Goal: Information Seeking & Learning: Find specific fact

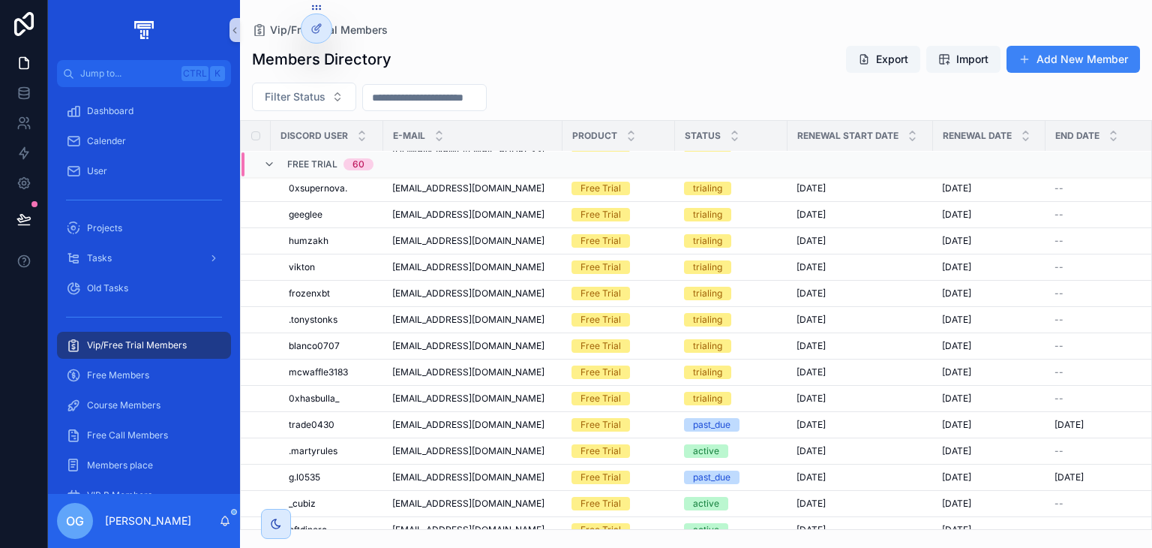
scroll to position [1639, 0]
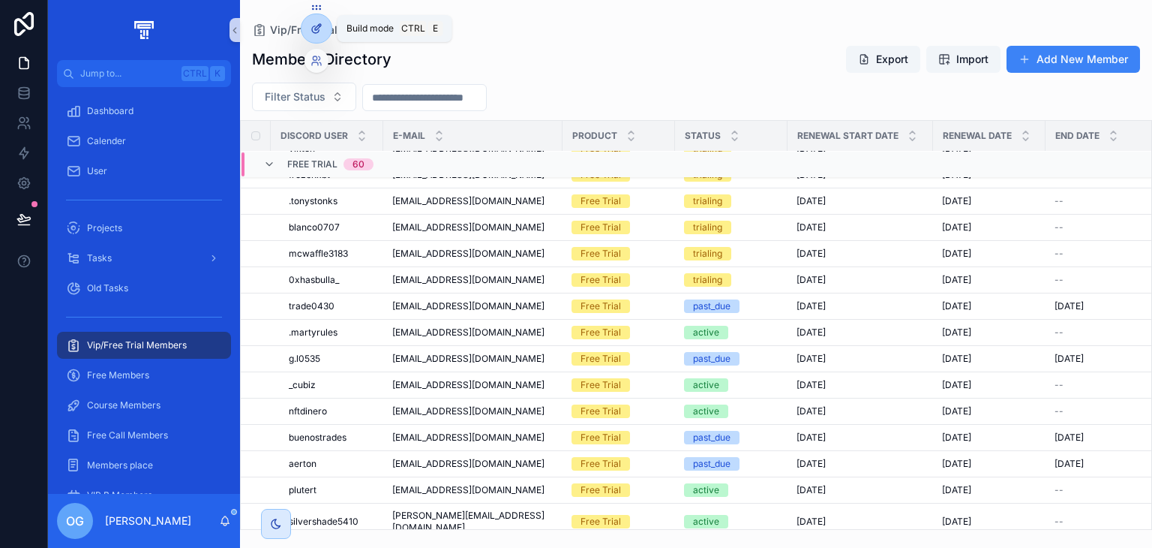
click at [325, 36] on div at bounding box center [317, 28] width 30 height 29
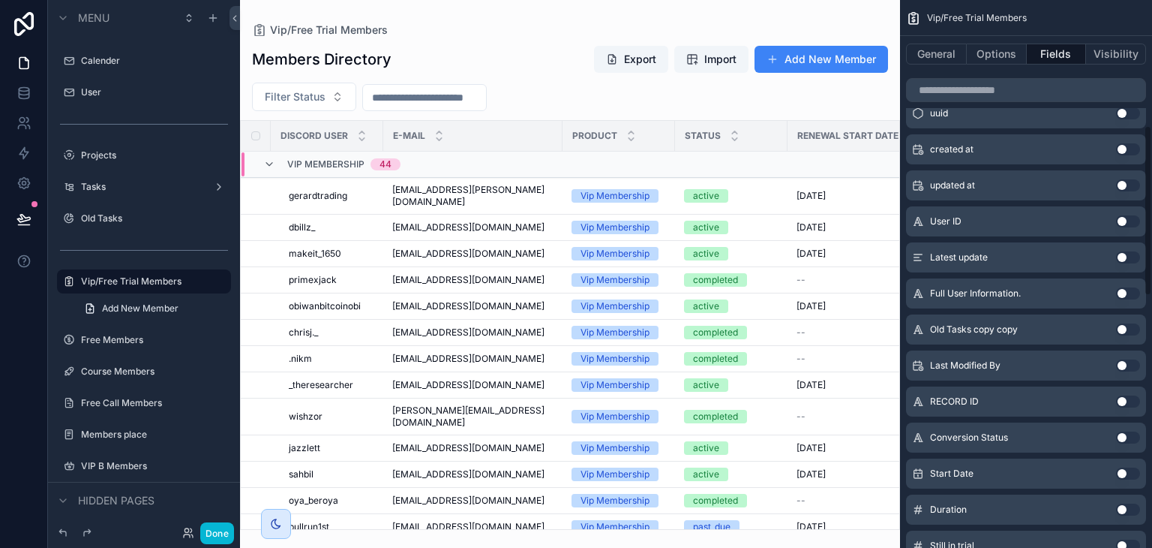
scroll to position [401, 0]
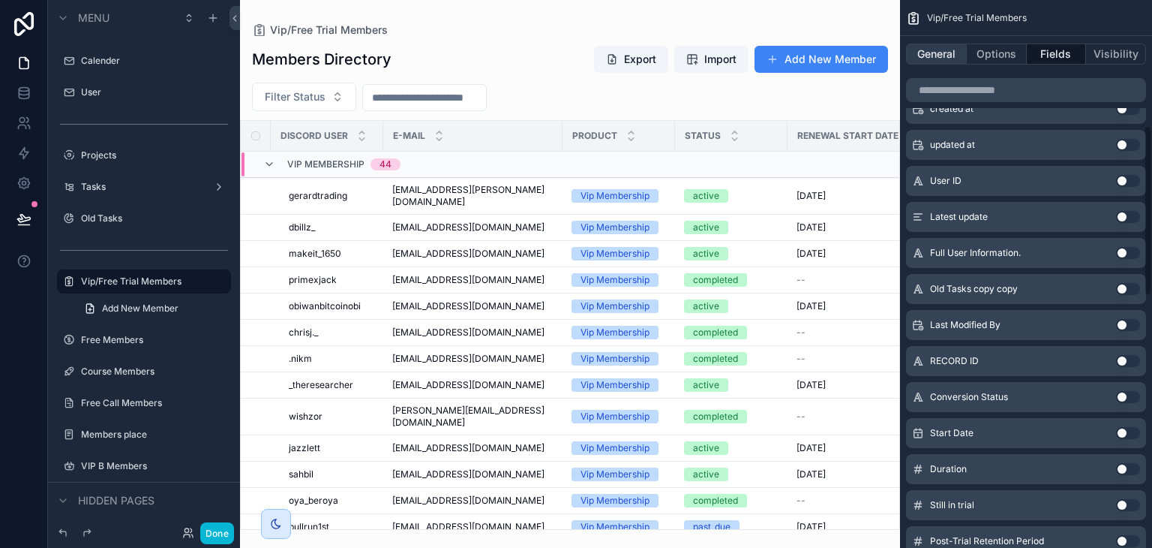
click at [937, 58] on button "General" at bounding box center [936, 54] width 61 height 21
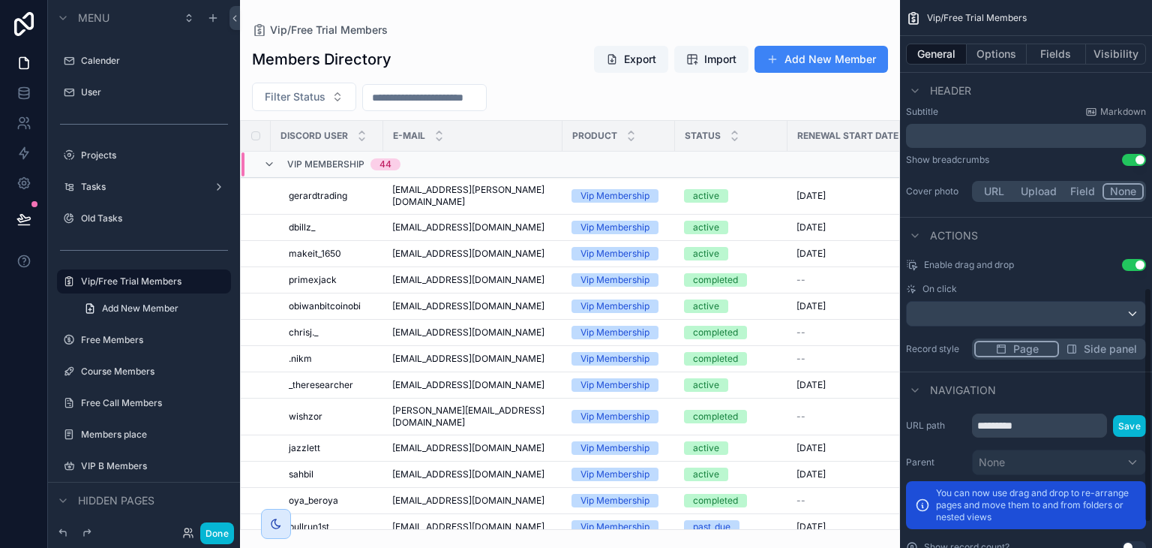
scroll to position [729, 0]
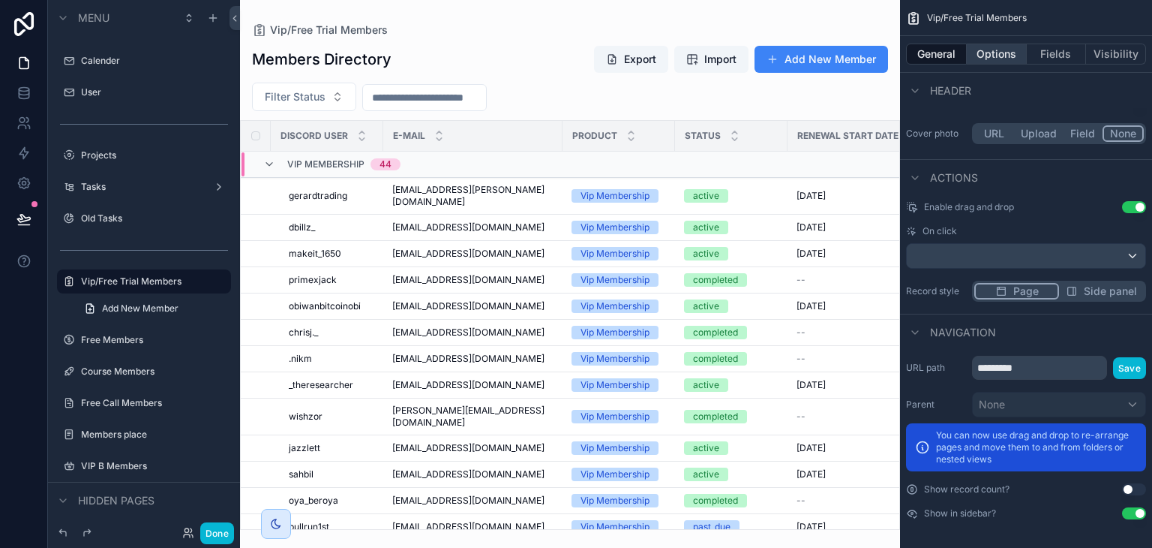
click at [987, 49] on button "Options" at bounding box center [997, 54] width 60 height 21
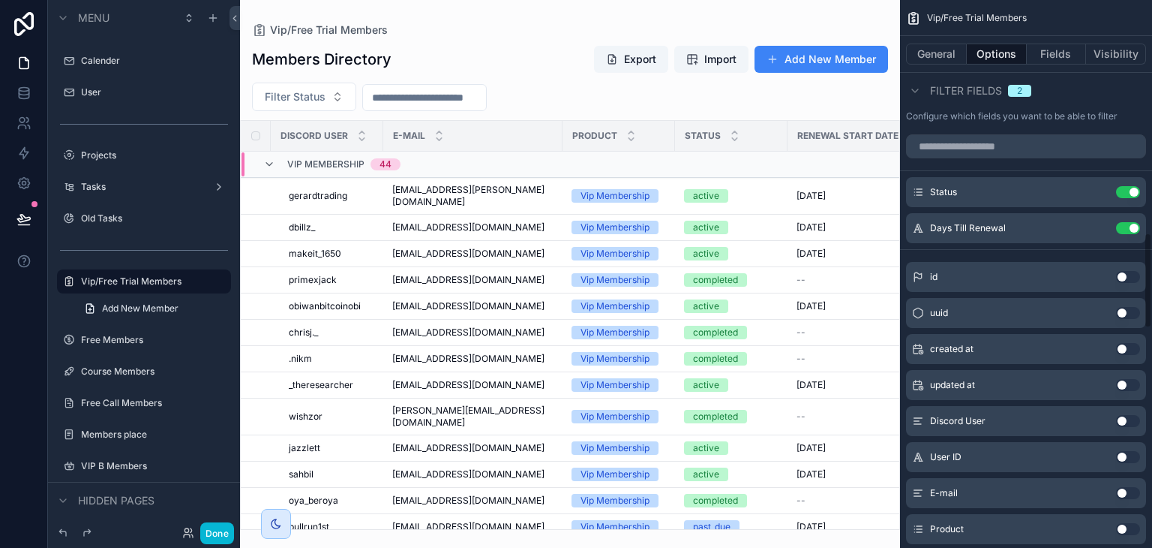
scroll to position [1335, 0]
click at [1118, 415] on button "Use setting" at bounding box center [1128, 419] width 24 height 12
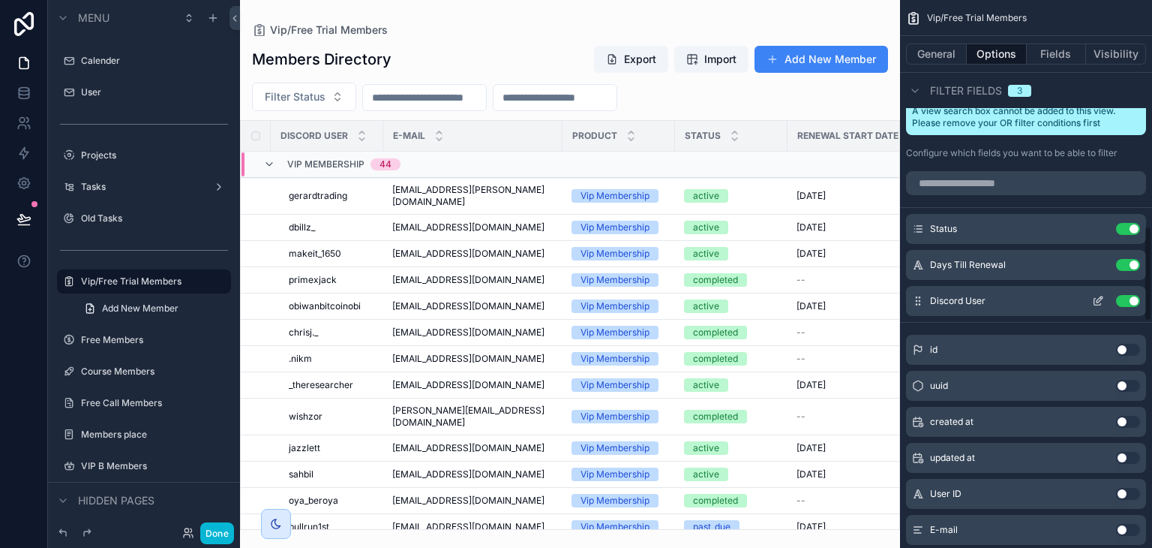
scroll to position [1296, 0]
click at [1134, 268] on button "Use setting" at bounding box center [1128, 265] width 24 height 12
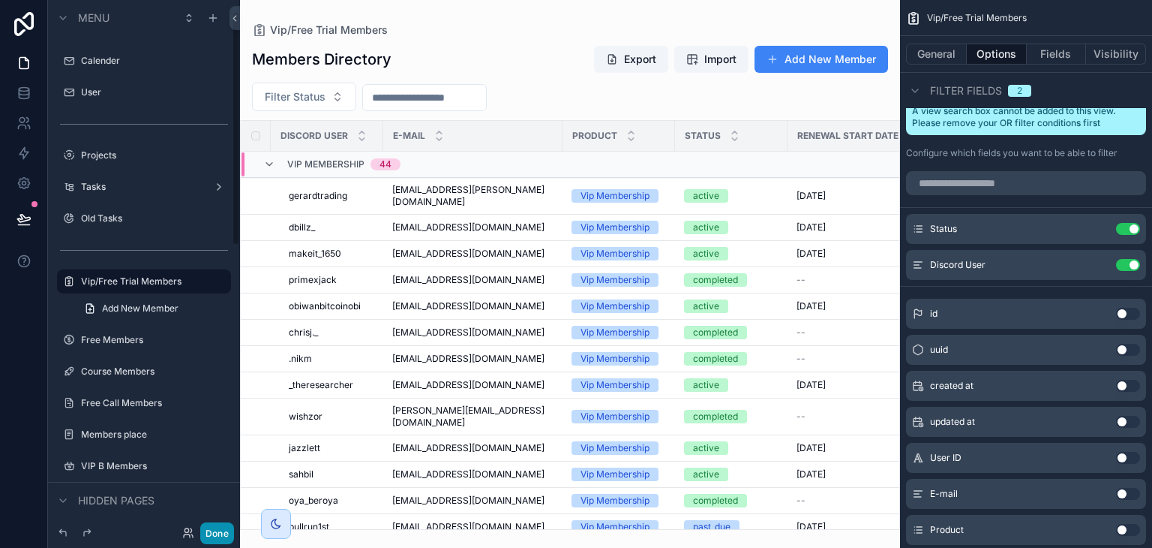
click at [212, 536] on button "Done" at bounding box center [217, 533] width 34 height 22
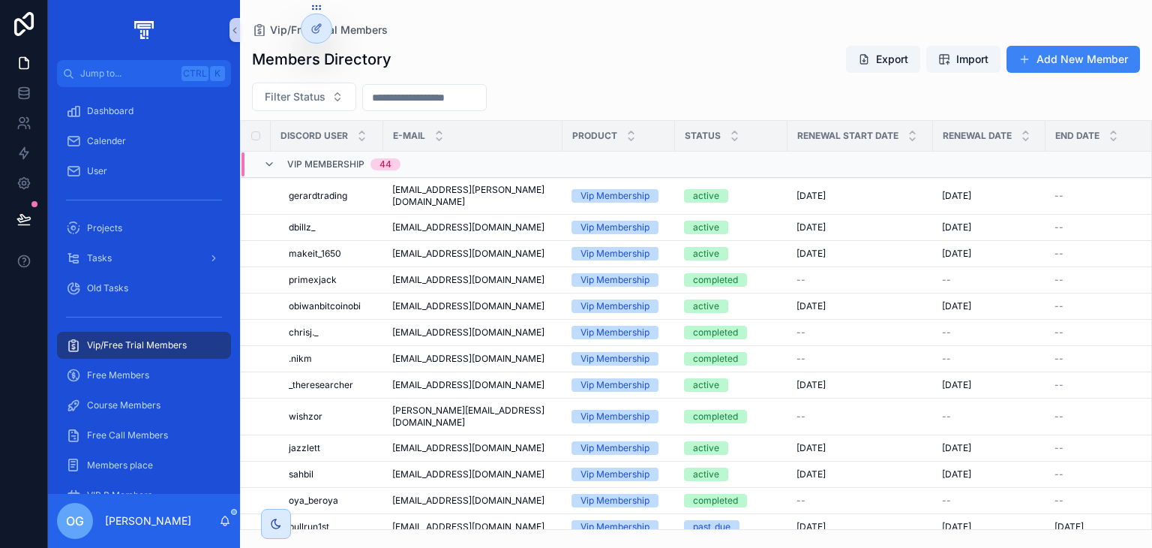
click at [454, 107] on input "scrollable content" at bounding box center [424, 97] width 123 height 21
paste input "**********"
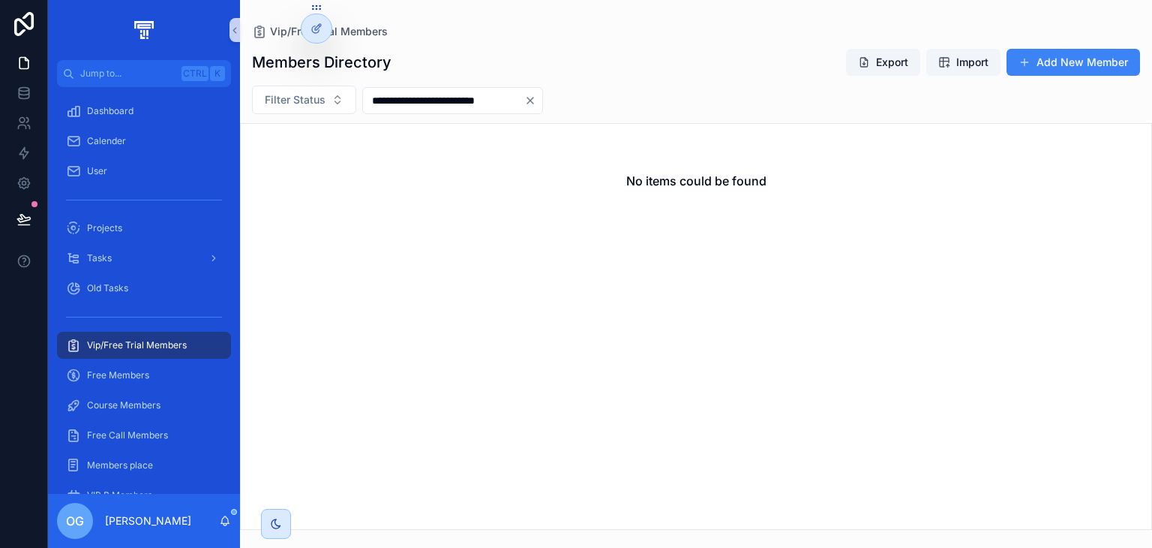
type input "**********"
click at [525, 99] on icon "Clear" at bounding box center [530, 101] width 12 height 12
click at [525, 99] on div "Filter Status" at bounding box center [696, 100] width 912 height 29
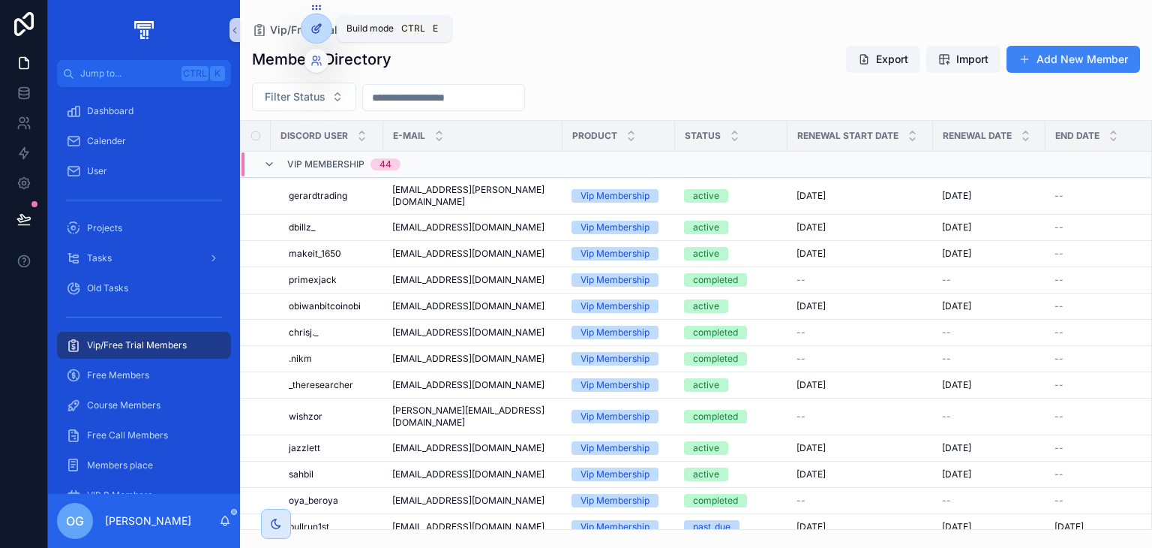
click at [323, 32] on div at bounding box center [317, 28] width 30 height 29
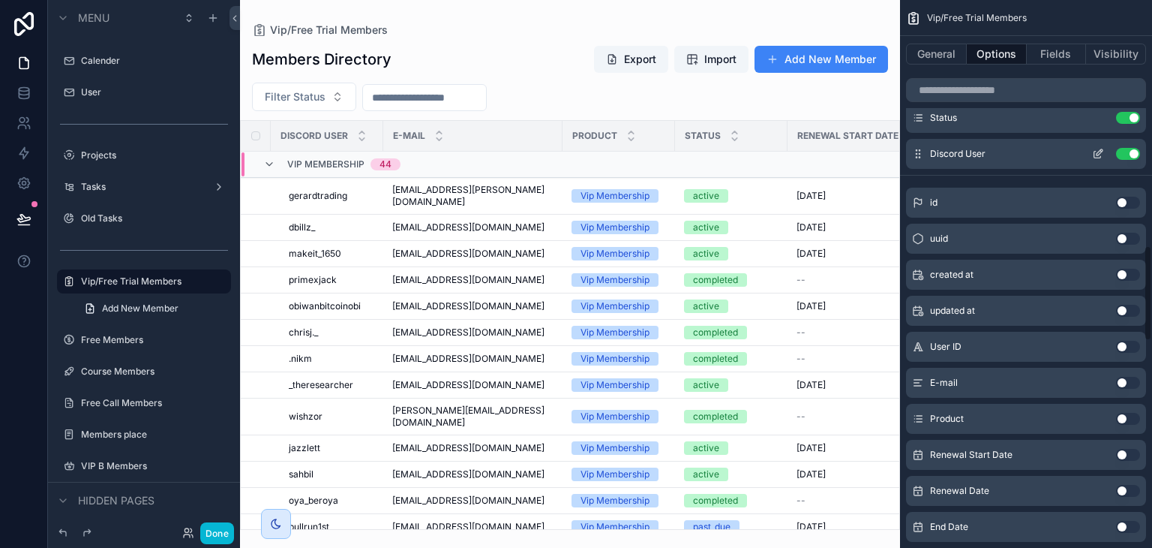
scroll to position [1410, 0]
click at [1137, 382] on button "Use setting" at bounding box center [1128, 380] width 24 height 12
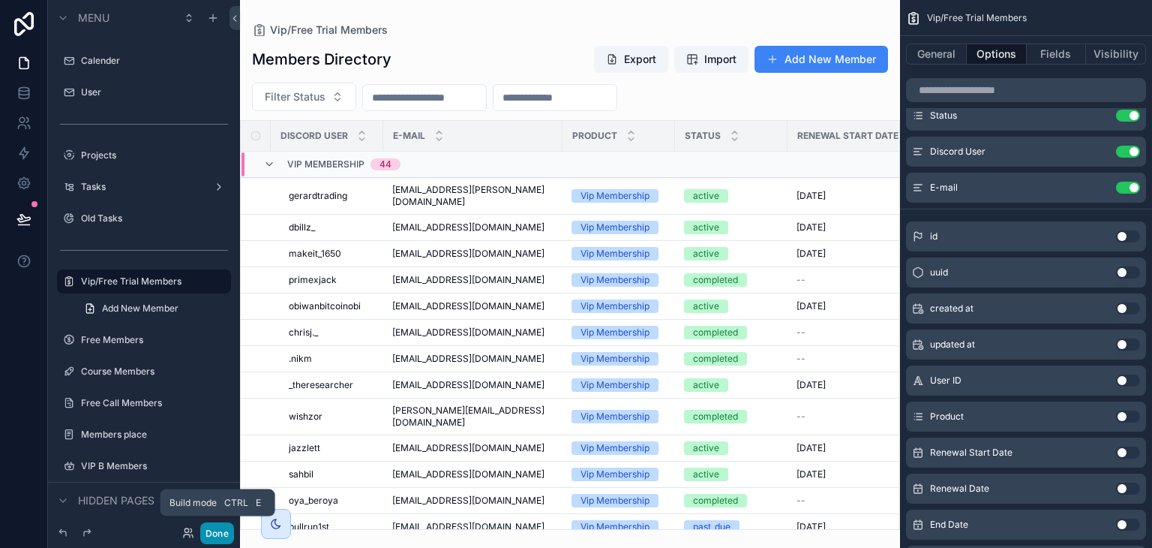
click at [225, 528] on button "Done" at bounding box center [217, 533] width 34 height 22
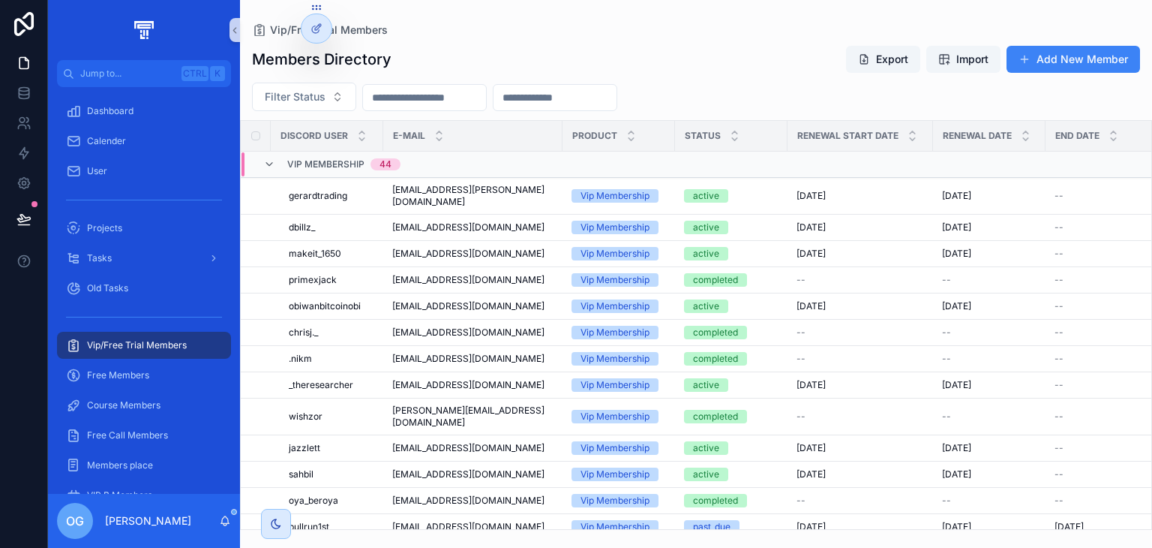
click at [570, 94] on input "scrollable content" at bounding box center [555, 97] width 123 height 21
paste input "**********"
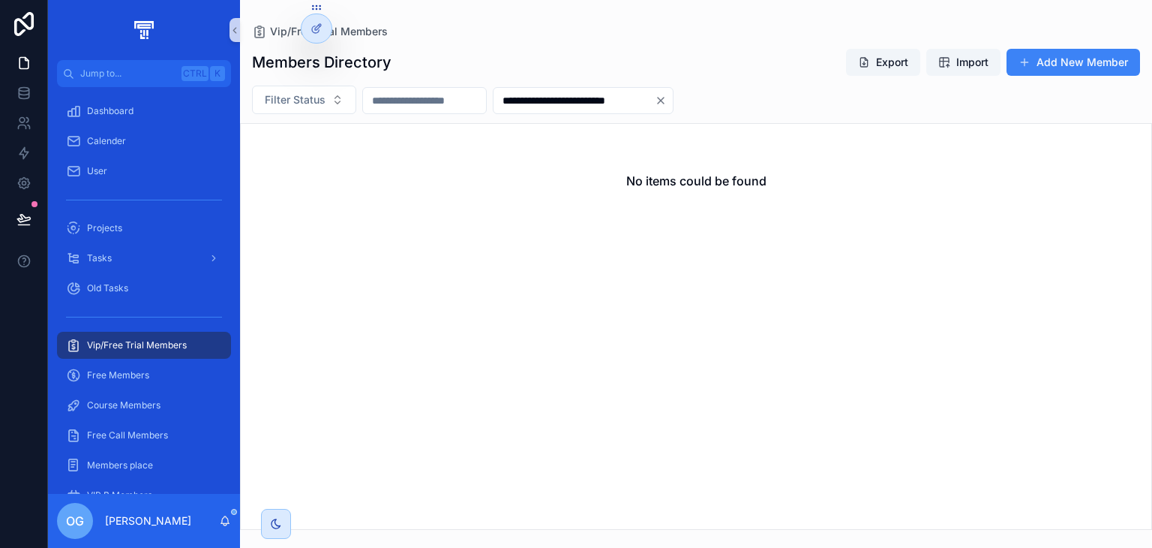
click at [555, 96] on input "**********" at bounding box center [574, 100] width 161 height 21
type input "**********"
click at [608, 65] on div "Members Directory Export Import Add New Member" at bounding box center [696, 62] width 888 height 29
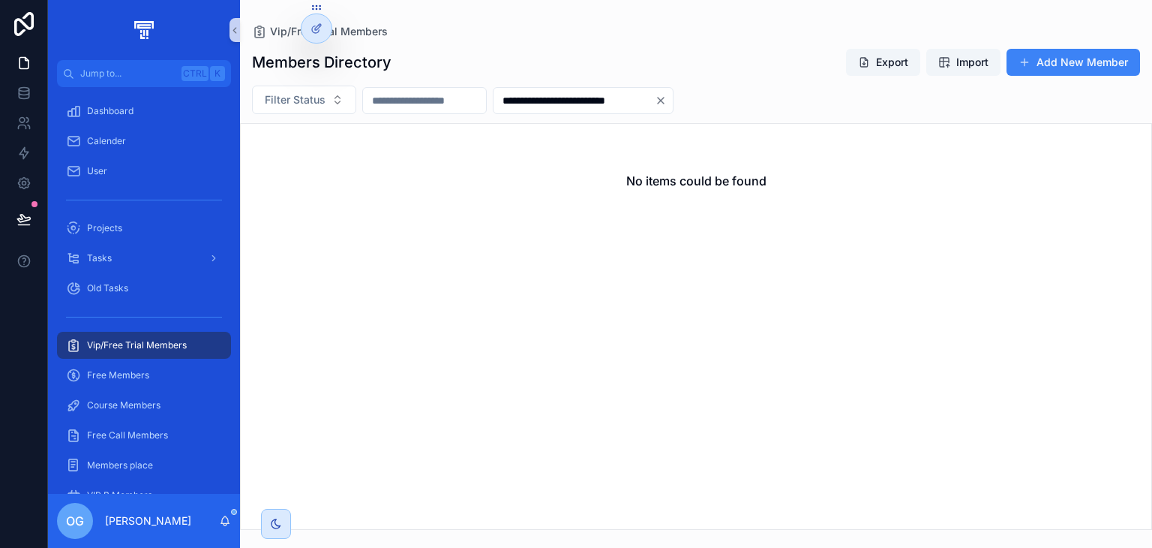
click at [667, 95] on icon "Clear" at bounding box center [661, 101] width 12 height 12
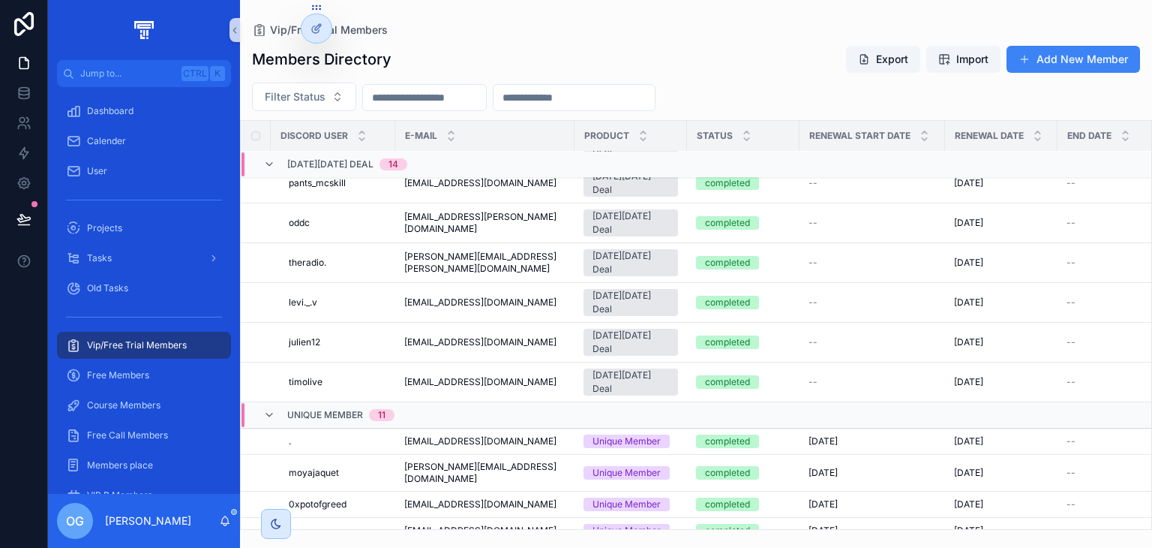
scroll to position [3160, 0]
